Goal: Task Accomplishment & Management: Use online tool/utility

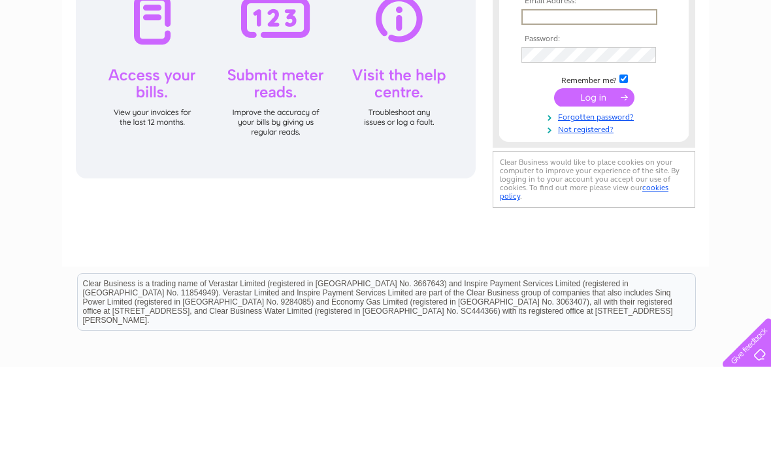
type input "kazhendry@icloud.com"
click at [594, 197] on input "submit" at bounding box center [594, 196] width 80 height 18
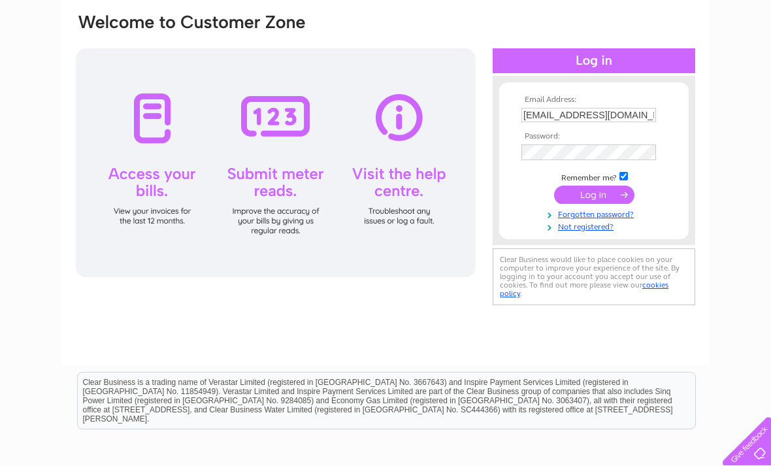
click at [607, 198] on input "submit" at bounding box center [594, 195] width 80 height 18
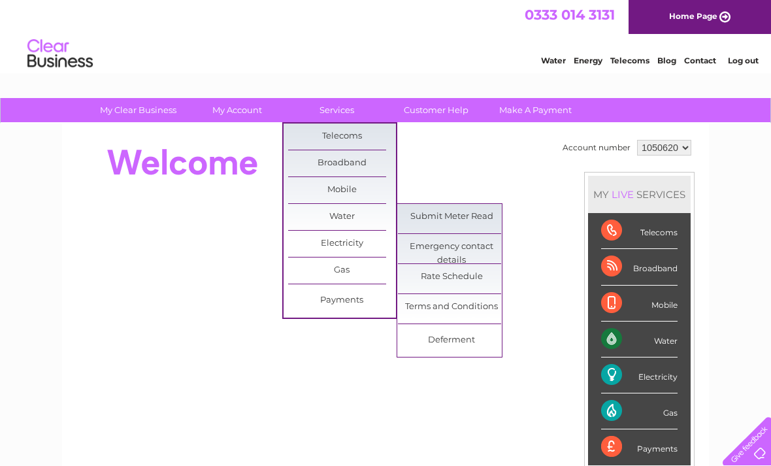
click at [476, 221] on link "Submit Meter Read" at bounding box center [452, 217] width 108 height 26
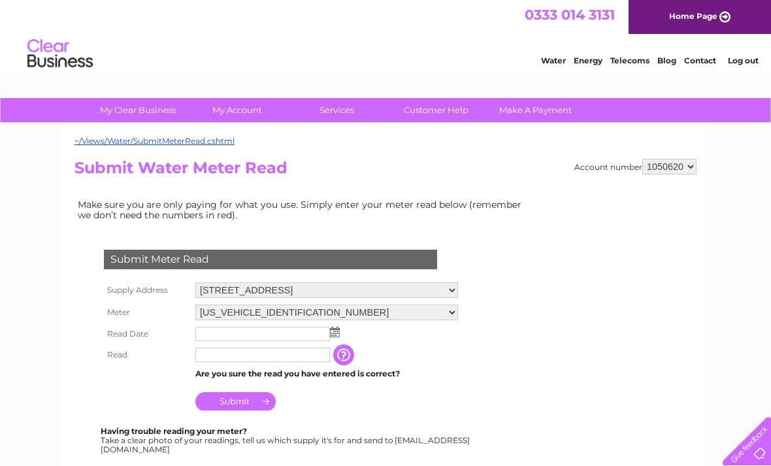
click at [338, 336] on img at bounding box center [335, 332] width 10 height 10
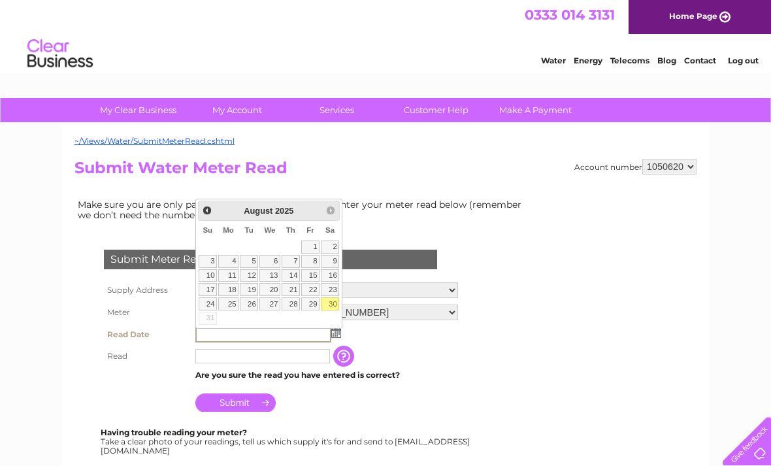
click at [334, 302] on link "30" at bounding box center [330, 303] width 18 height 13
type input "[DATE]"
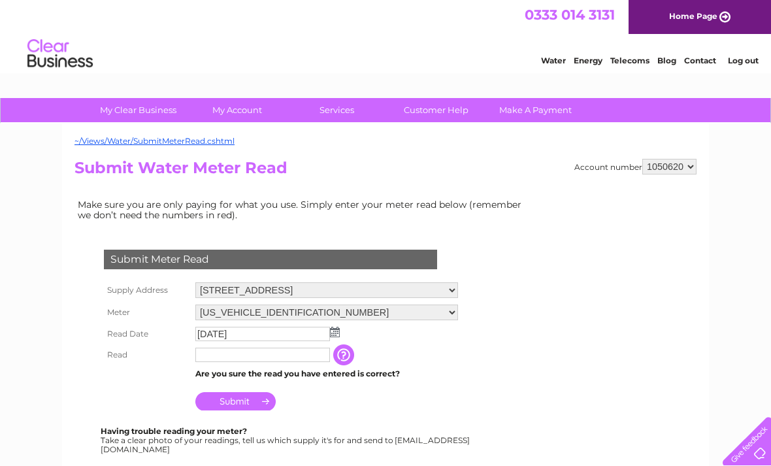
click at [214, 361] on input "text" at bounding box center [262, 355] width 135 height 14
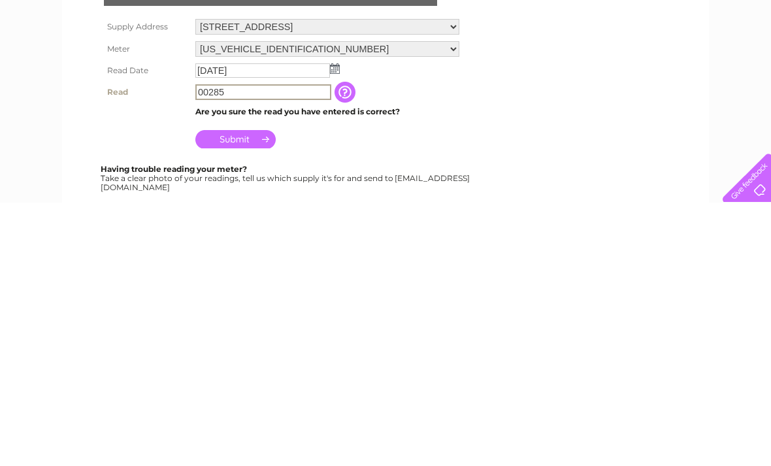
type input "00285"
click at [264, 393] on input "Submit" at bounding box center [235, 402] width 80 height 18
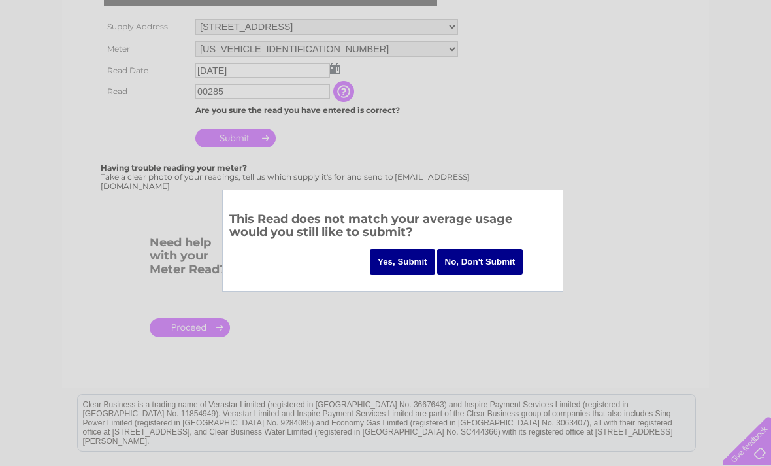
click at [408, 257] on input "Yes, Submit" at bounding box center [402, 261] width 65 height 25
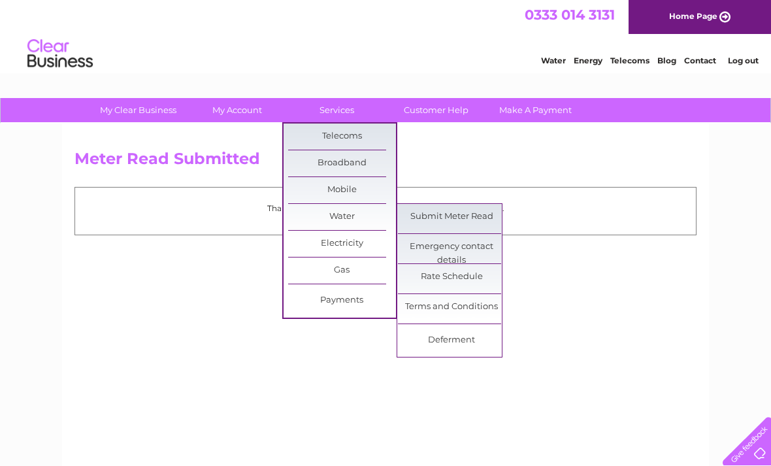
click at [463, 221] on link "Submit Meter Read" at bounding box center [452, 217] width 108 height 26
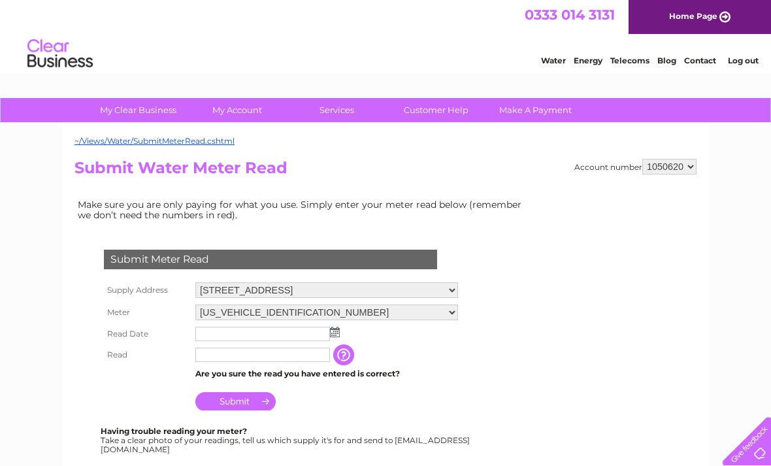
click at [458, 291] on select "415 Clarkston Road, Glasgow, Lanarkshire, G44 3LL 281 Stonelaw Road, Rutherglen…" at bounding box center [326, 290] width 263 height 16
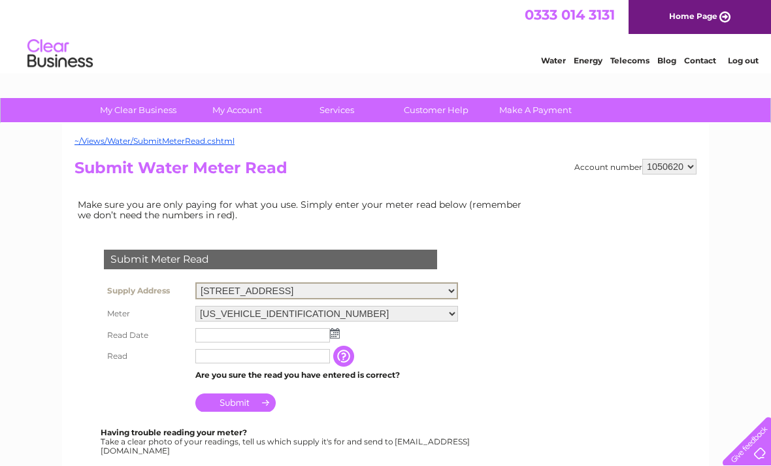
select select "467471"
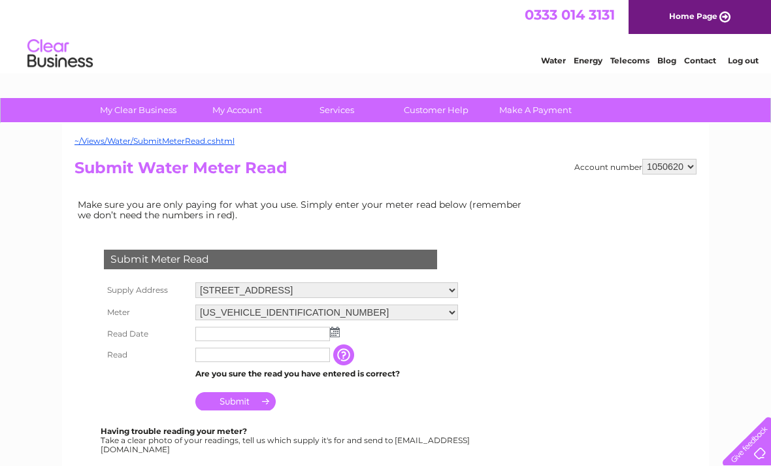
click at [338, 334] on img at bounding box center [335, 332] width 10 height 10
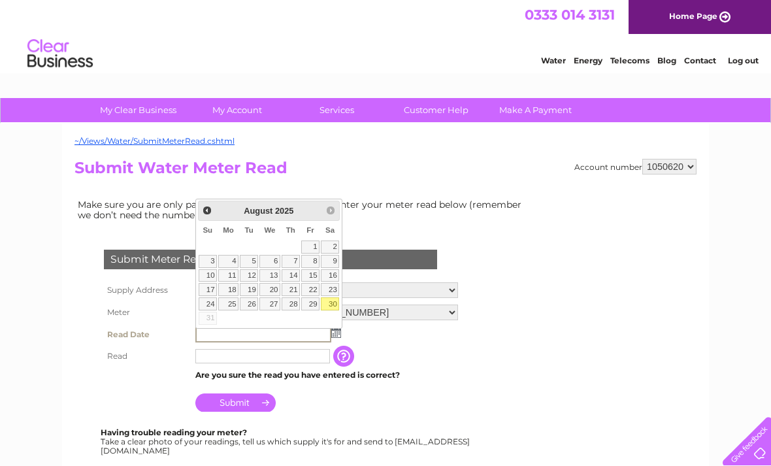
click at [339, 304] on link "30" at bounding box center [330, 303] width 18 height 13
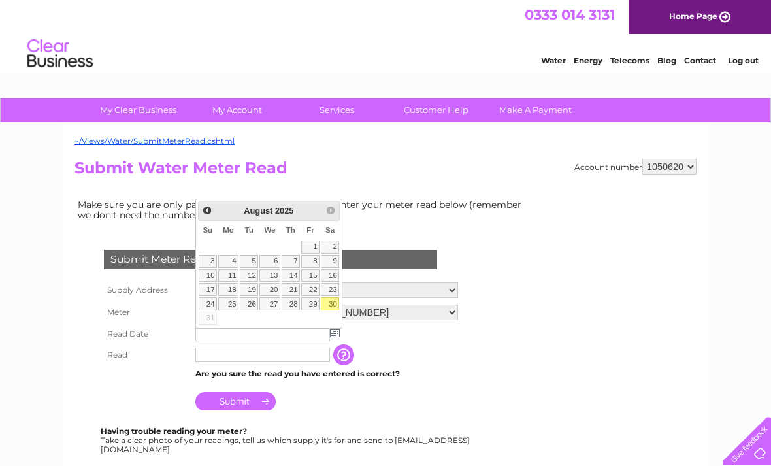
type input "2025/08/30"
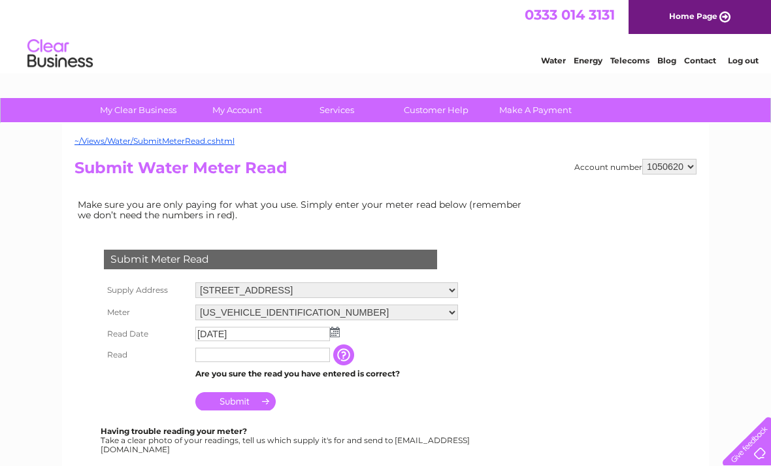
click at [221, 361] on input "text" at bounding box center [262, 355] width 135 height 14
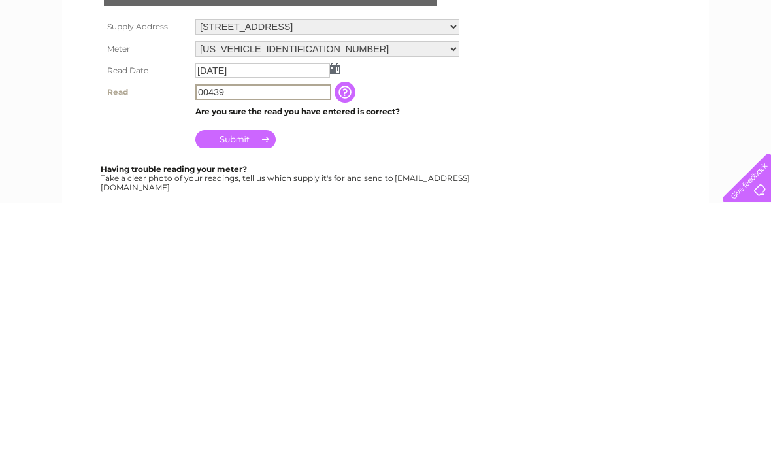
type input "00439"
click at [262, 393] on input "Submit" at bounding box center [235, 402] width 80 height 18
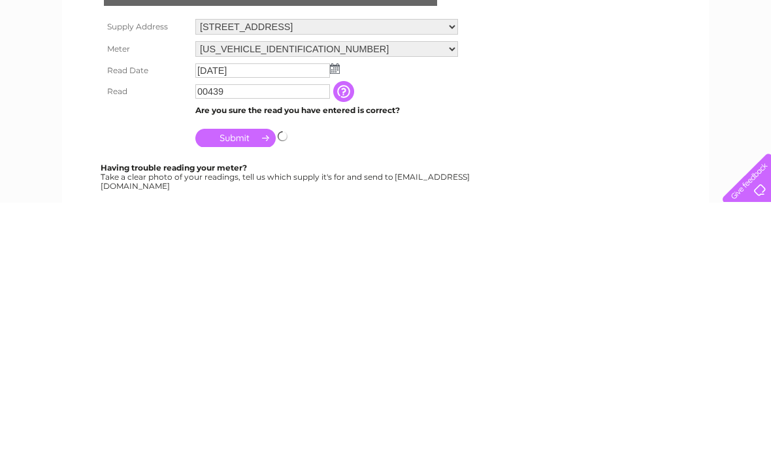
scroll to position [263, 0]
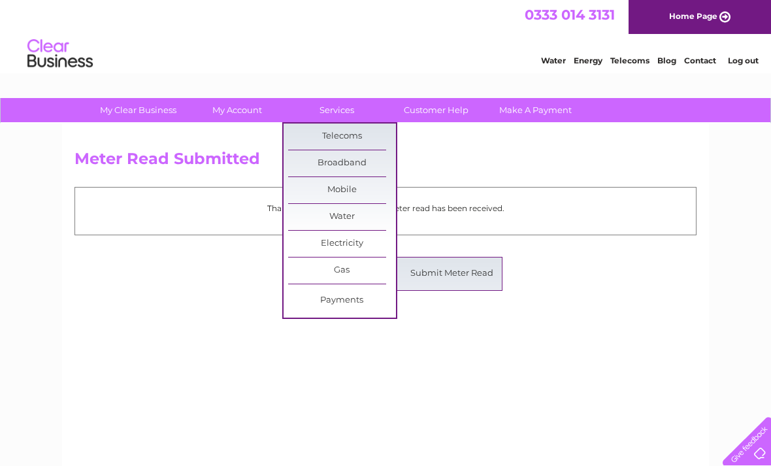
click at [465, 274] on link "Submit Meter Read" at bounding box center [452, 274] width 108 height 26
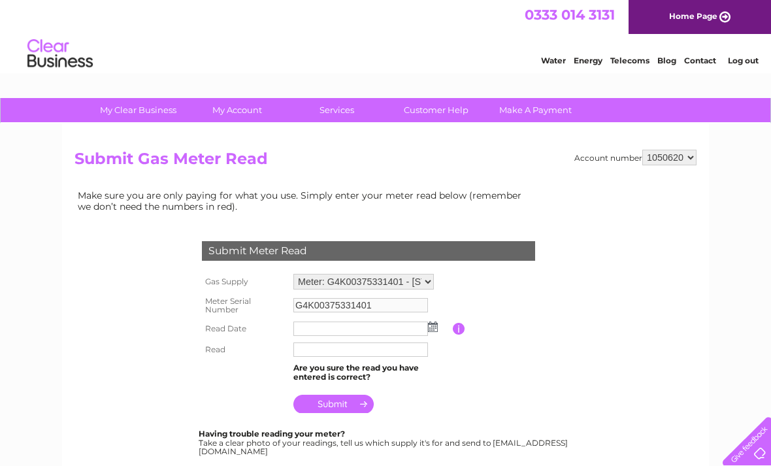
click at [423, 282] on select "Meter: G4K00375331401 - 281 Stonelaw Road, Rutherglen, Glasgow, G73 3RN" at bounding box center [363, 282] width 140 height 16
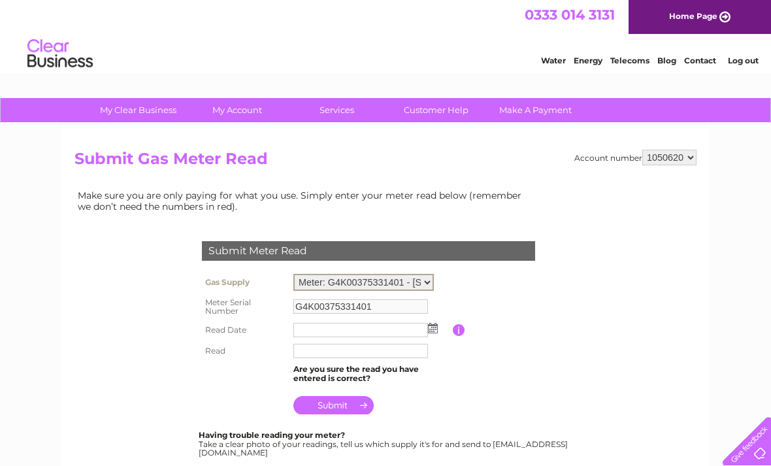
click at [436, 327] on img at bounding box center [433, 328] width 10 height 10
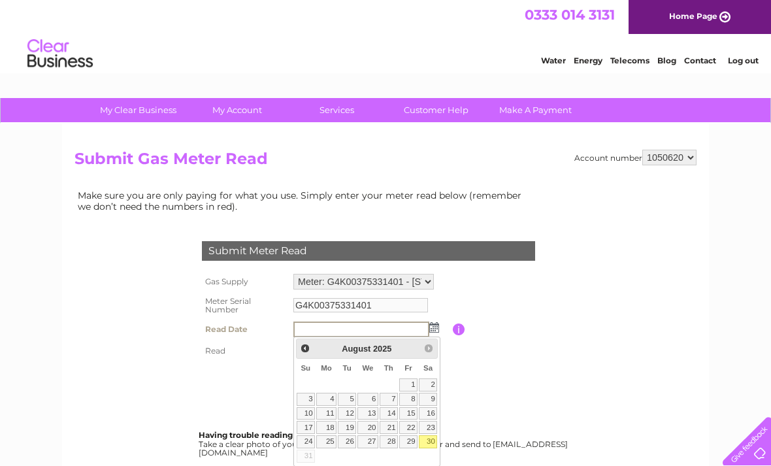
click at [434, 440] on link "30" at bounding box center [428, 441] width 18 height 13
type input "[DATE]"
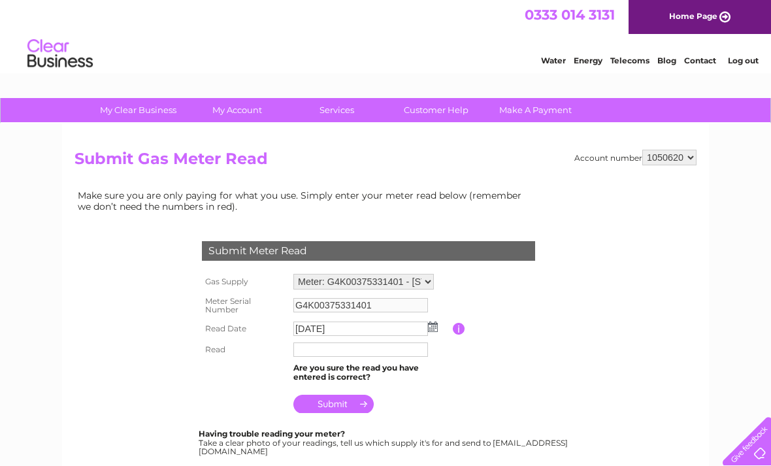
click at [320, 351] on input "text" at bounding box center [360, 349] width 135 height 14
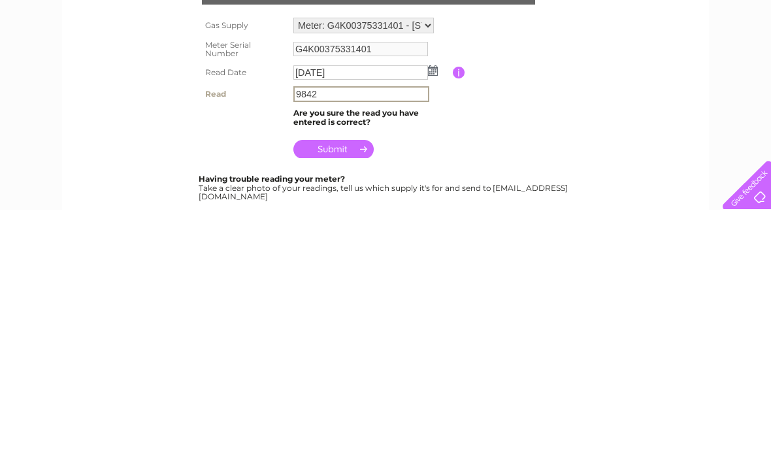
type input "9842"
click at [361, 396] on input "submit" at bounding box center [333, 405] width 80 height 18
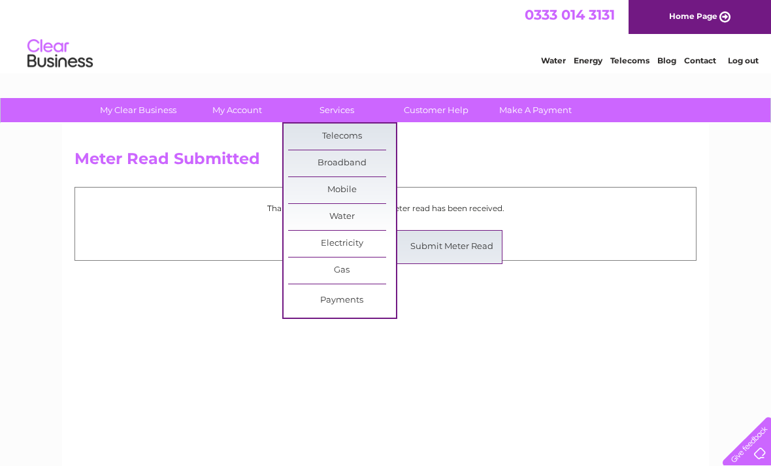
click at [465, 250] on link "Submit Meter Read" at bounding box center [452, 247] width 108 height 26
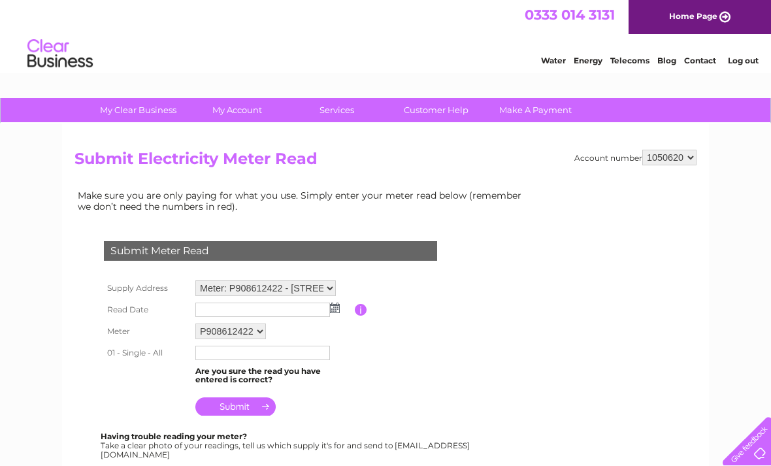
click at [328, 282] on select "Meter: P908612422 - 281 Stonelaw Road, Rutherglen, Glasgow, G73 3RN" at bounding box center [265, 288] width 140 height 16
click at [339, 306] on img at bounding box center [335, 309] width 10 height 10
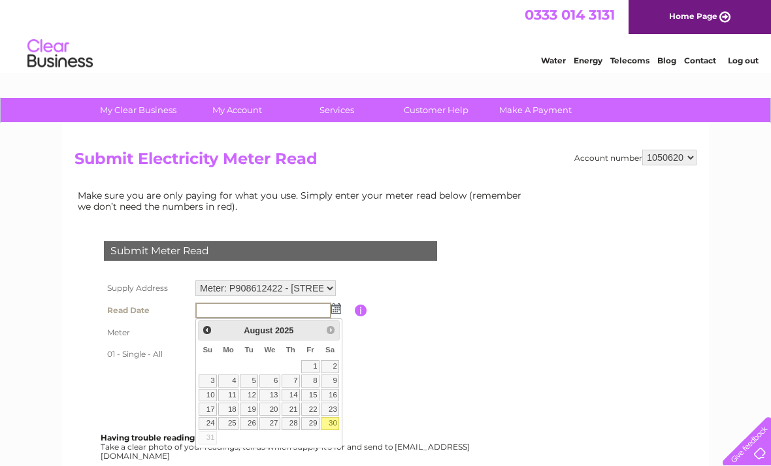
click at [337, 418] on link "30" at bounding box center [330, 423] width 18 height 13
type input "2025/08/30"
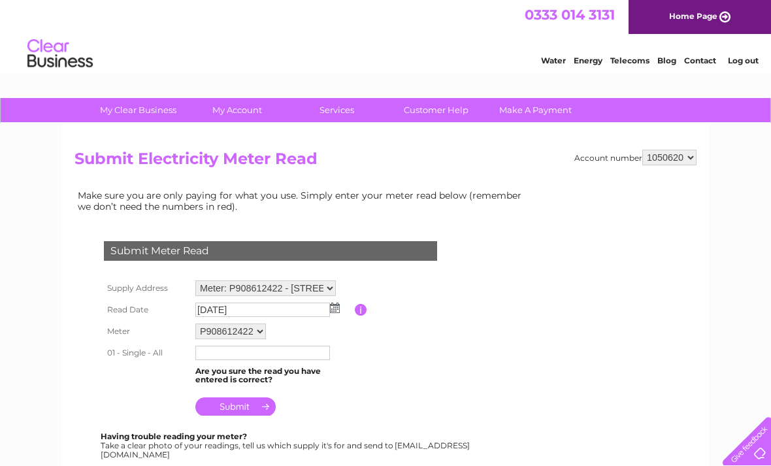
click at [216, 352] on input "text" at bounding box center [262, 353] width 135 height 14
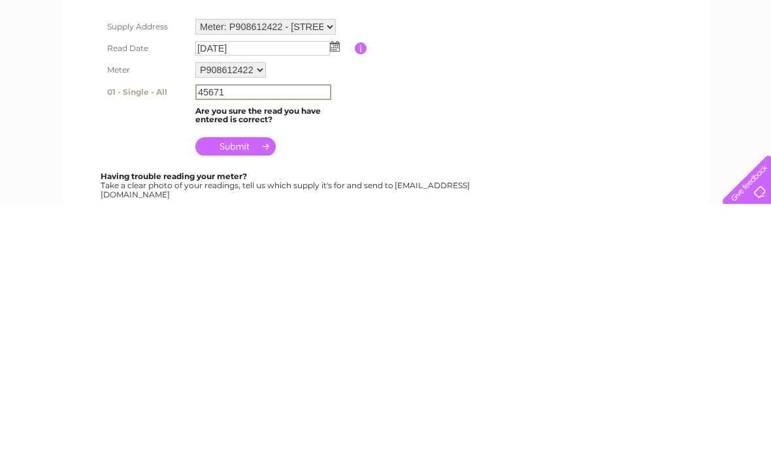
type input "45671"
click at [263, 399] on input "submit" at bounding box center [235, 408] width 80 height 18
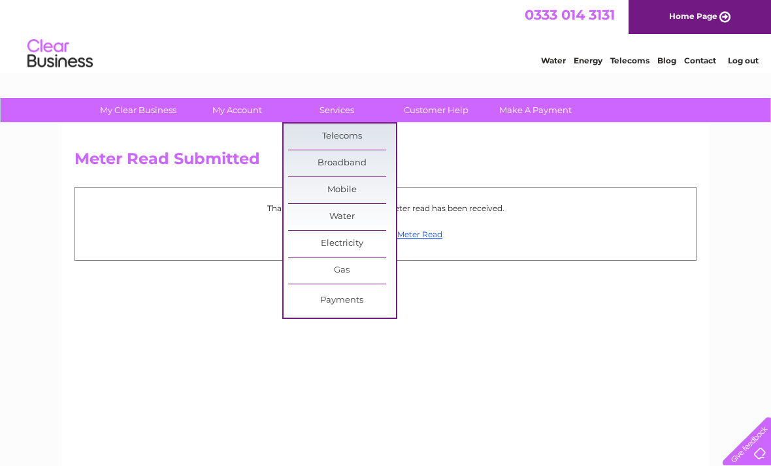
click at [506, 345] on div "Meter Read Submitted Thank you for your time, your meter read has been received…" at bounding box center [385, 306] width 647 height 366
